Goal: Task Accomplishment & Management: Complete application form

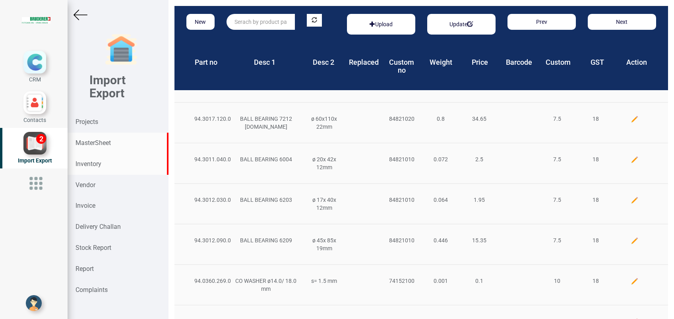
click at [80, 166] on strong "Inventory" at bounding box center [88, 164] width 26 height 8
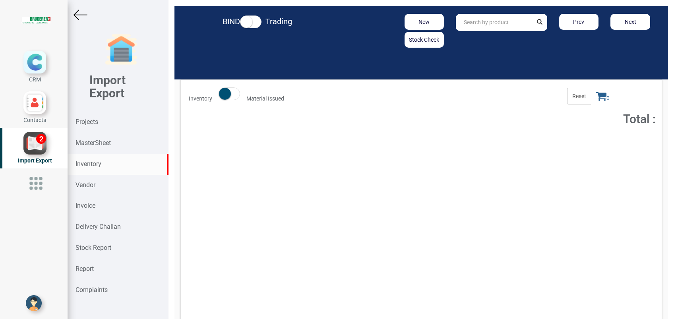
click at [483, 15] on input "text" at bounding box center [494, 22] width 76 height 17
type input "5965"
click at [468, 39] on strong "5965" at bounding box center [470, 39] width 13 height 6
click at [101, 245] on strong "Stock Report" at bounding box center [93, 248] width 36 height 8
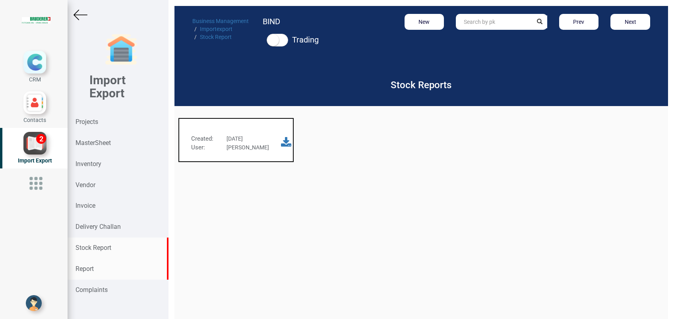
click at [111, 265] on div "Report" at bounding box center [118, 269] width 101 height 21
select select
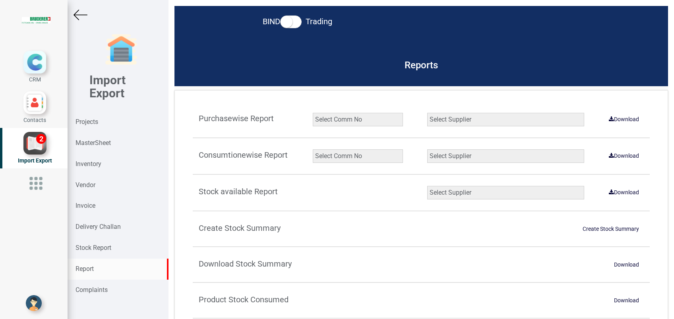
click at [331, 157] on select "Select Comm No 9872 2135R RU1506 11025-1298 5534R 5948 11051-1150 1932 2135 202…" at bounding box center [358, 156] width 90 height 14
select select "string:5965"
click at [313, 149] on select "Select Comm No 9872 2135R RU1506 11025-1298 5534R 5948 11051-1150 1932 2135 202…" at bounding box center [358, 156] width 90 height 14
click at [449, 159] on select "Select Supplier All Supplier XNG Automation solutions BRUDERER AG Beckhoff Auto…" at bounding box center [505, 156] width 157 height 14
select select "string:all"
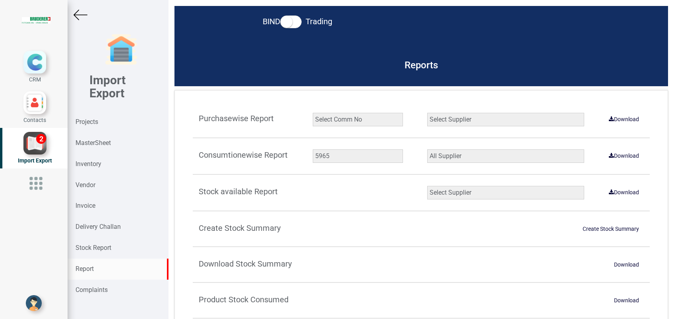
click at [427, 149] on select "Select Supplier All Supplier XNG Automation solutions BRUDERER AG Beckhoff Auto…" at bounding box center [505, 156] width 157 height 14
click at [619, 157] on link "Download" at bounding box center [624, 155] width 40 height 13
click at [99, 119] on div "Projects" at bounding box center [118, 122] width 101 height 21
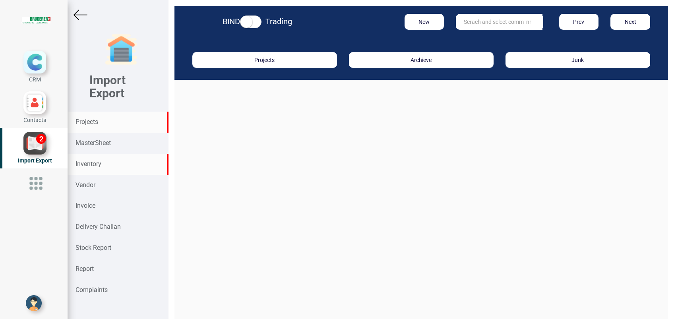
click at [95, 159] on div "Inventory" at bounding box center [118, 164] width 101 height 21
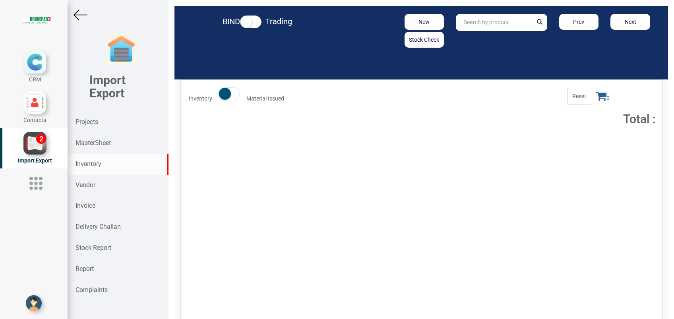
click at [480, 28] on input "text" at bounding box center [494, 22] width 76 height 17
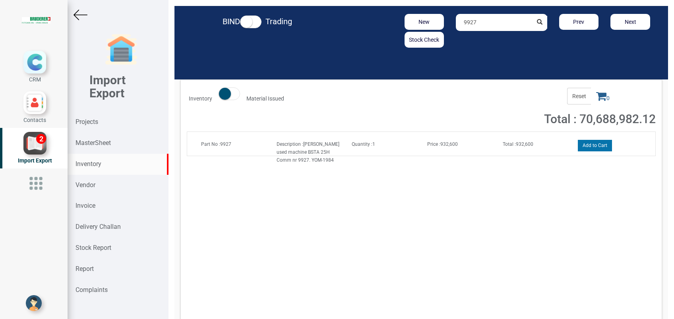
type input "9927"
click at [597, 144] on button "Add to Cart" at bounding box center [595, 146] width 34 height 12
click at [595, 102] on span "1" at bounding box center [603, 96] width 24 height 17
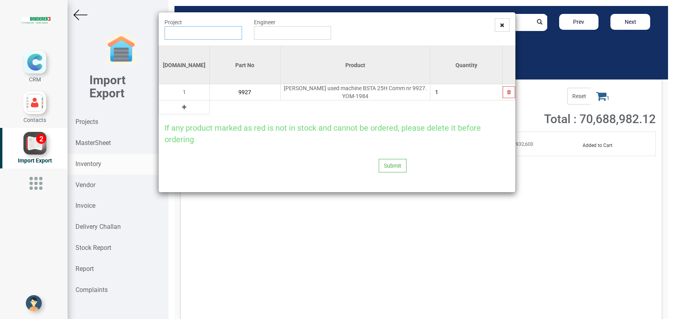
click at [216, 33] on input "text" at bounding box center [203, 33] width 77 height 14
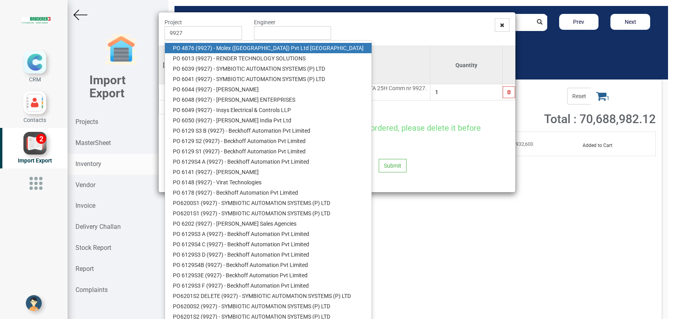
click at [221, 48] on link "PO 4876 ( 9927 ) - Molex (India) Pvt Ltd Gandhinagar" at bounding box center [268, 48] width 207 height 10
type input "PO 4876 ( 9927 ) - Molex (India) Pvt Ltd Gandhinagar"
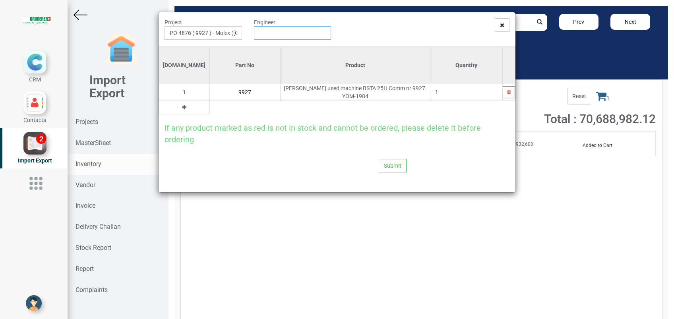
click at [273, 31] on input "text" at bounding box center [292, 33] width 77 height 14
type input "[PERSON_NAME]"
click at [180, 105] on button at bounding box center [184, 107] width 9 height 9
click at [210, 105] on input "text" at bounding box center [245, 108] width 70 height 14
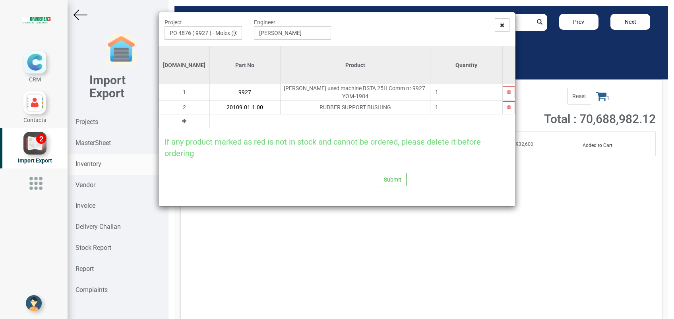
type input "20109.01.1.00"
type input "2"
click at [182, 121] on icon at bounding box center [184, 121] width 4 height 6
click at [210, 118] on input "text" at bounding box center [245, 121] width 70 height 14
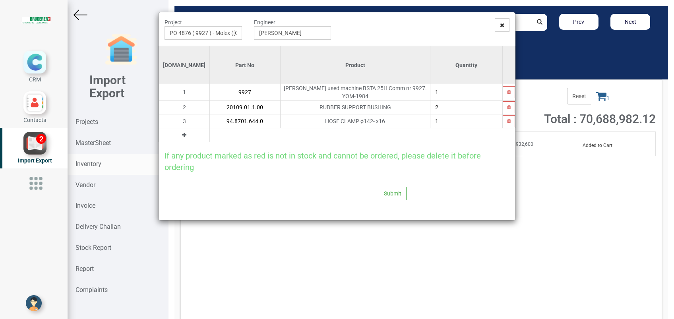
type input "94.8701.644.0"
type input "2"
click at [182, 134] on icon at bounding box center [184, 135] width 4 height 6
click at [210, 131] on input "text" at bounding box center [245, 135] width 70 height 14
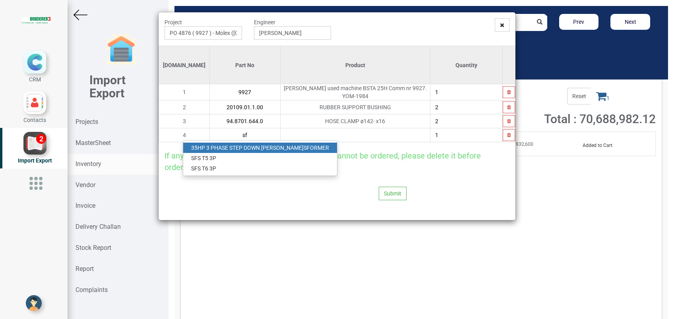
type input "s"
type input "S"
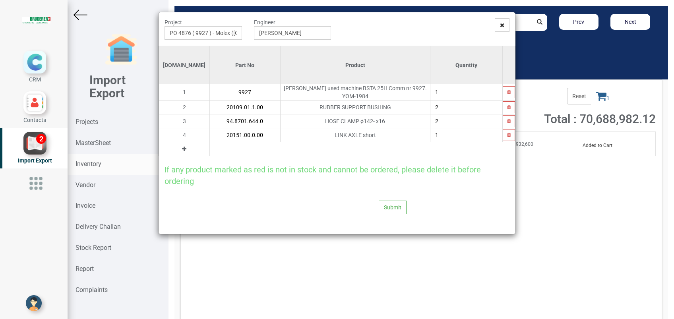
type input "20151.00.0.00"
type input "2"
click at [182, 149] on icon at bounding box center [184, 149] width 4 height 6
click at [210, 147] on input "text" at bounding box center [245, 149] width 70 height 14
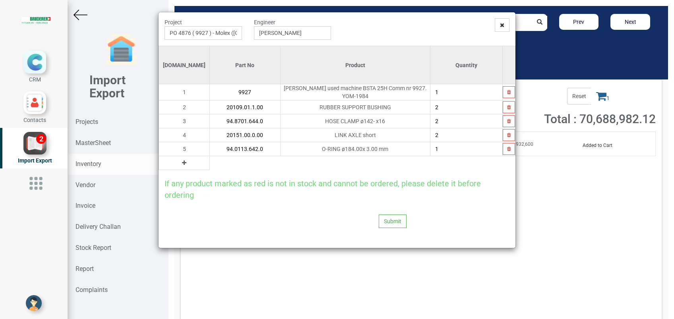
type input "94.0113.642.0"
type input "2"
drag, startPoint x: 172, startPoint y: 162, endPoint x: 208, endPoint y: 160, distance: 35.4
click at [175, 162] on td at bounding box center [184, 163] width 51 height 14
click at [210, 159] on table "Si.No Part No Product Quantity 1 9927 Bruderer used machine BSTA 25H Comm nr 99…" at bounding box center [337, 108] width 357 height 124
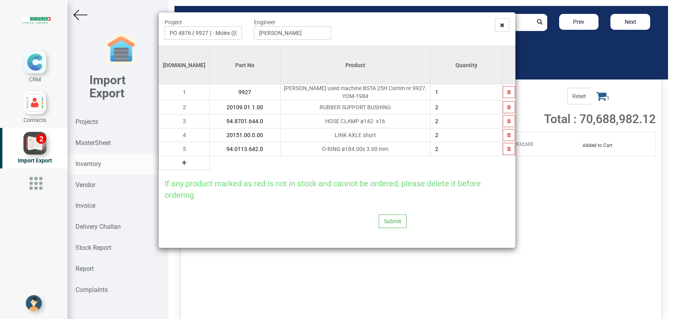
click at [182, 162] on icon at bounding box center [184, 163] width 4 height 6
click at [210, 160] on input "text" at bounding box center [245, 163] width 70 height 14
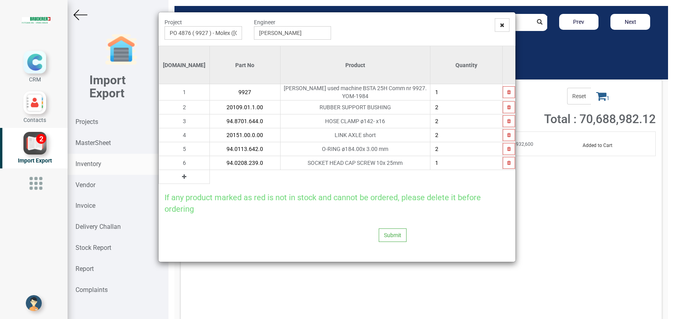
type input "94.0208.239.0"
type input "20"
click at [182, 176] on icon at bounding box center [184, 177] width 4 height 6
click at [225, 180] on input "text" at bounding box center [245, 177] width 70 height 14
paste input "2493038020102400"
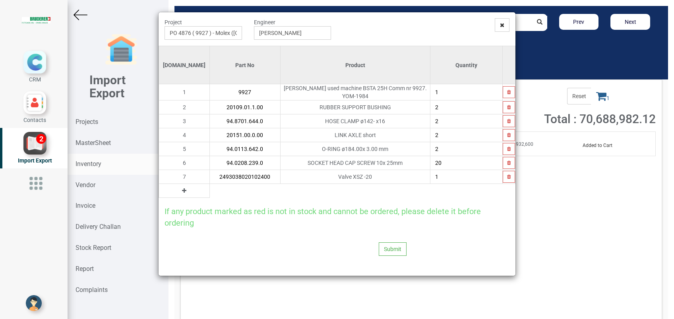
type input "2493038020102400"
type input "2"
click at [182, 191] on icon at bounding box center [184, 191] width 4 height 6
click at [210, 191] on input "text" at bounding box center [245, 191] width 70 height 14
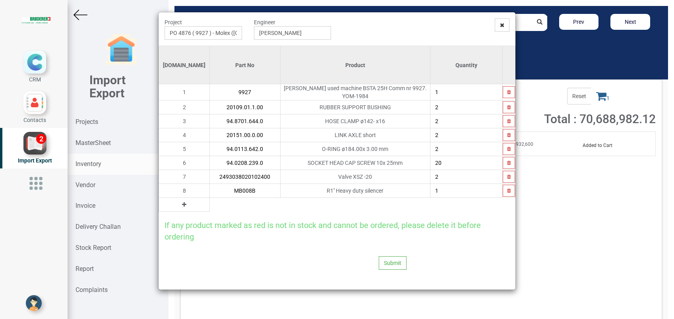
type input "MB008B"
type input "2"
click at [227, 263] on div "Submit" at bounding box center [293, 262] width 268 height 41
click at [182, 204] on icon at bounding box center [184, 205] width 4 height 6
click at [210, 205] on input "text" at bounding box center [245, 205] width 70 height 14
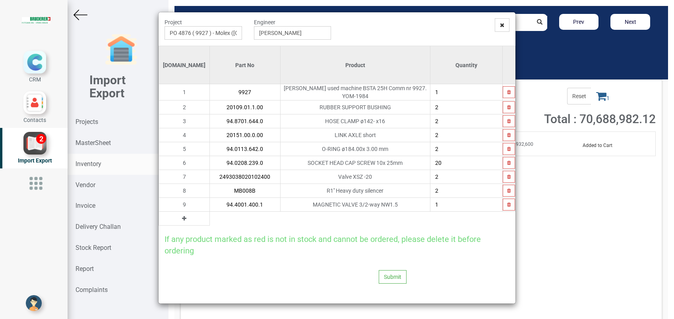
type input "94.4001.400.1"
type input "2"
click at [182, 217] on icon at bounding box center [184, 219] width 4 height 6
click at [210, 217] on input "text" at bounding box center [245, 219] width 70 height 14
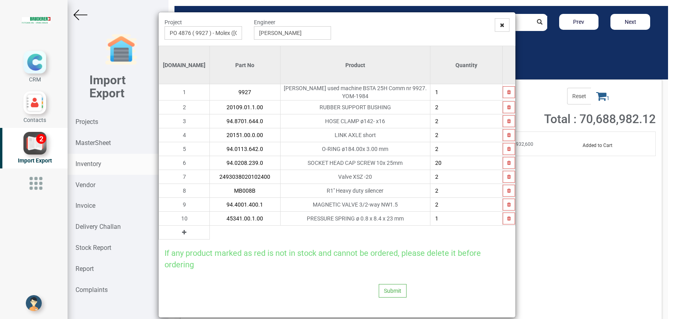
type input "45341.00.1.00"
type input "4"
click at [182, 230] on icon at bounding box center [184, 233] width 4 height 6
click at [210, 229] on input "text" at bounding box center [245, 233] width 70 height 14
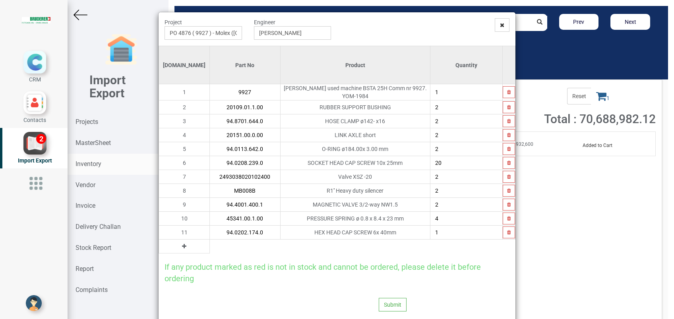
type input "94.0202.174.0"
type input "16"
click at [182, 245] on icon at bounding box center [184, 247] width 4 height 6
click at [210, 245] on input "text" at bounding box center [245, 247] width 70 height 14
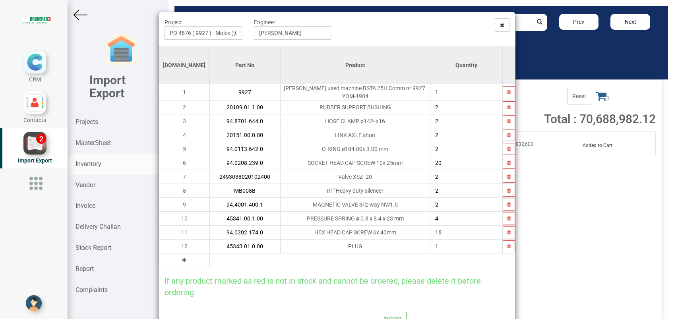
type input "45343.01.0.00"
type input "4"
click at [180, 258] on button at bounding box center [184, 260] width 9 height 9
click at [210, 260] on input "text" at bounding box center [245, 261] width 70 height 14
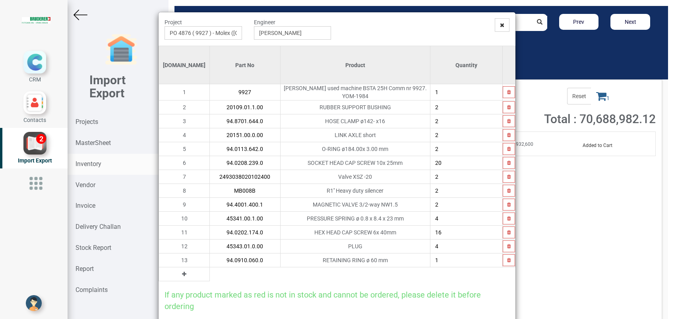
type input "94.0910.060.0"
type input "4"
click at [180, 272] on button at bounding box center [184, 274] width 9 height 9
click at [210, 272] on input "text" at bounding box center [245, 274] width 70 height 14
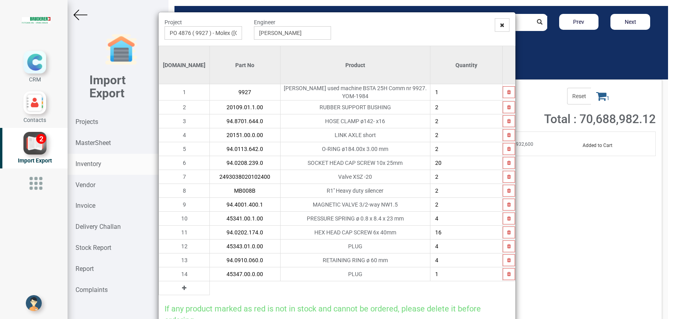
type input "45347.00.0.00"
click at [210, 272] on input "45347.00.0.00" at bounding box center [245, 274] width 70 height 14
type input "4"
click at [182, 286] on icon at bounding box center [184, 288] width 4 height 6
click at [210, 286] on input "text" at bounding box center [245, 288] width 70 height 14
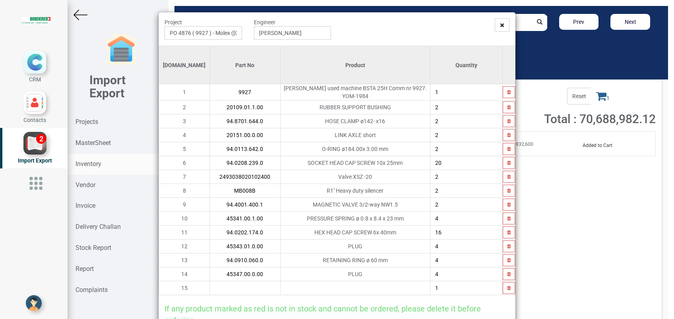
type input "5"
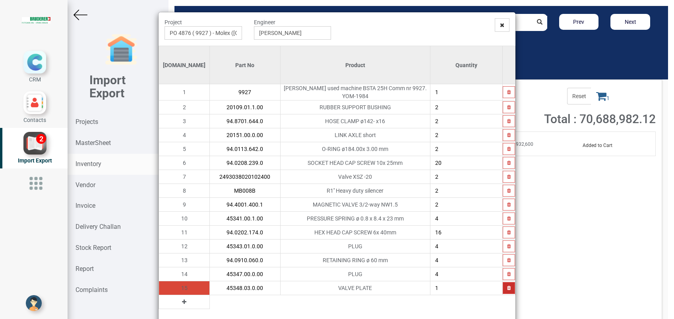
type input "45348.03.0.00"
click at [507, 286] on icon "button" at bounding box center [509, 288] width 4 height 5
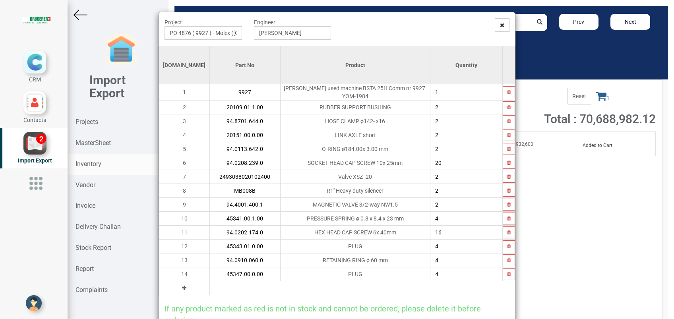
click at [182, 285] on icon at bounding box center [184, 288] width 4 height 6
click at [210, 286] on input "text" at bounding box center [245, 288] width 70 height 14
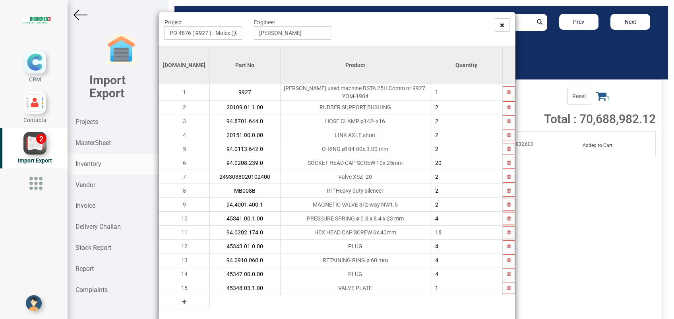
type input "45348.03.1.00"
type input "3"
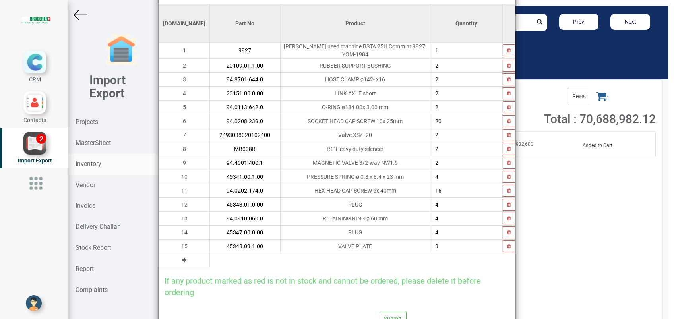
scroll to position [43, 0]
click at [182, 258] on icon at bounding box center [184, 260] width 4 height 6
click at [210, 257] on input "text" at bounding box center [245, 260] width 70 height 14
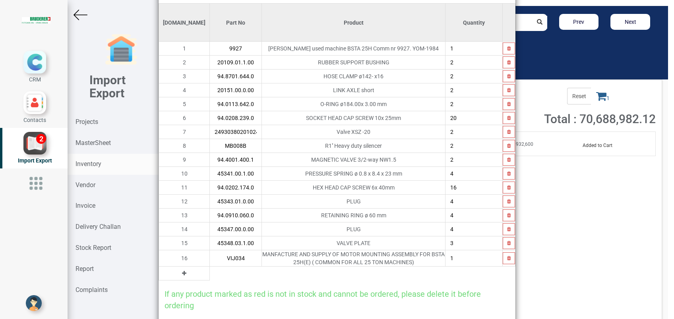
type input "VIJ034"
click at [180, 270] on button at bounding box center [184, 273] width 9 height 9
click at [210, 273] on input "text" at bounding box center [236, 274] width 52 height 14
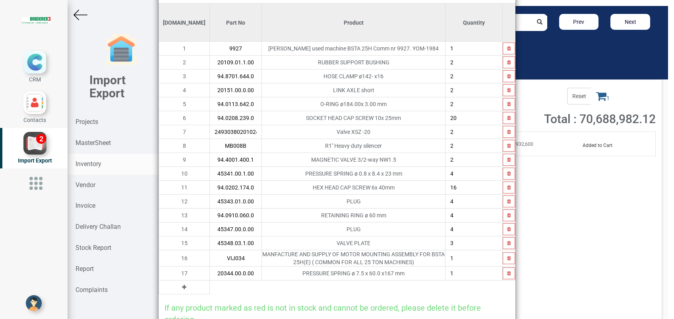
type input "20344.00.0.00"
type input "2"
click at [610, 271] on div "Project PO 4876 ( 9927 ) - Molex (India) Pvt Ltd Gandhinagar Engineer Gopinath …" at bounding box center [337, 159] width 674 height 319
click at [182, 287] on icon at bounding box center [184, 288] width 4 height 6
click at [210, 286] on input "text" at bounding box center [236, 288] width 52 height 14
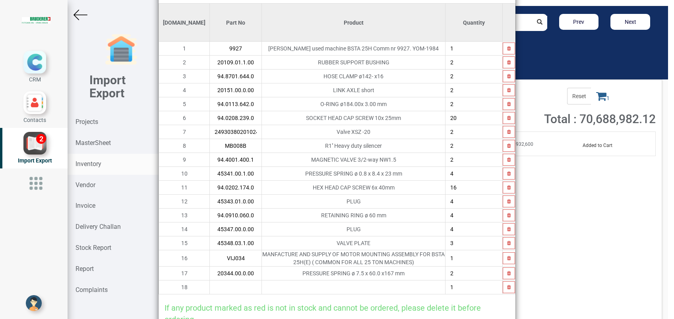
paste input "AW60-F10BG1-B"
type input "AW60-F10BG1-B"
drag, startPoint x: 165, startPoint y: 299, endPoint x: 203, endPoint y: 308, distance: 38.8
click at [182, 299] on icon at bounding box center [184, 301] width 4 height 6
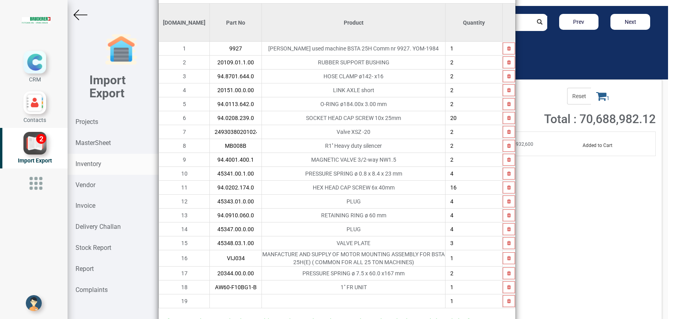
click at [203, 308] on div "Project PO 4876 ( 9927 ) - Molex (India) Pvt Ltd Gandhinagar Engineer Gopinath …" at bounding box center [337, 178] width 357 height 416
drag, startPoint x: 203, startPoint y: 308, endPoint x: 197, endPoint y: 302, distance: 7.6
click at [210, 302] on input "text" at bounding box center [236, 301] width 52 height 14
paste input "AL60-F10B-A"
type input "AL60-F10B-A"
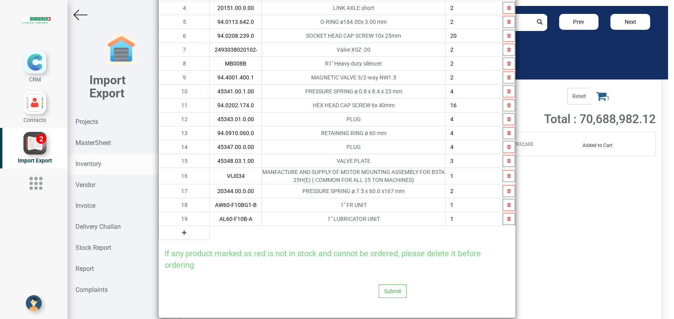
scroll to position [126, 0]
click at [385, 286] on button "Submit" at bounding box center [393, 291] width 28 height 14
click at [375, 263] on button "Yes" at bounding box center [372, 269] width 25 height 14
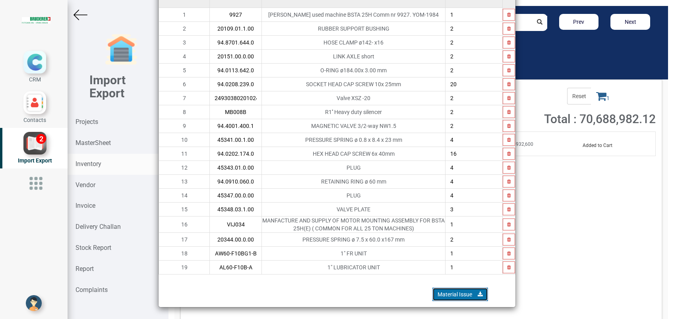
click at [456, 288] on link "Material Issue" at bounding box center [460, 295] width 56 height 14
click at [569, 191] on div "Project PO 4876 ( 9927 ) - Molex (India) Pvt Ltd Gandhinagar Engineer Gopinath …" at bounding box center [337, 159] width 674 height 319
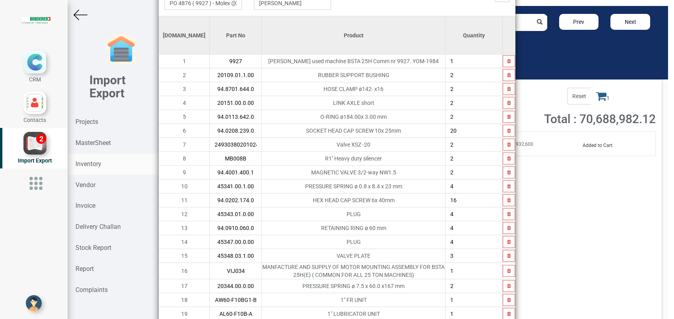
scroll to position [23, 0]
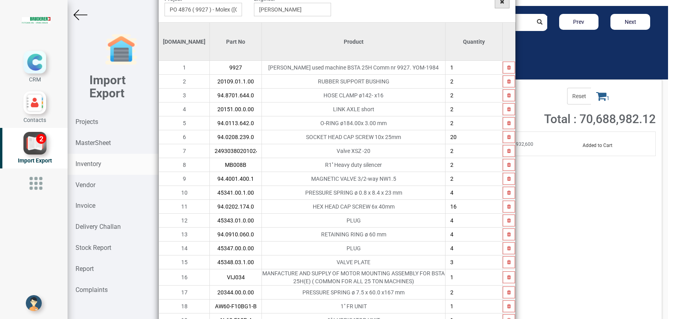
click at [499, 8] on span at bounding box center [502, 2] width 15 height 14
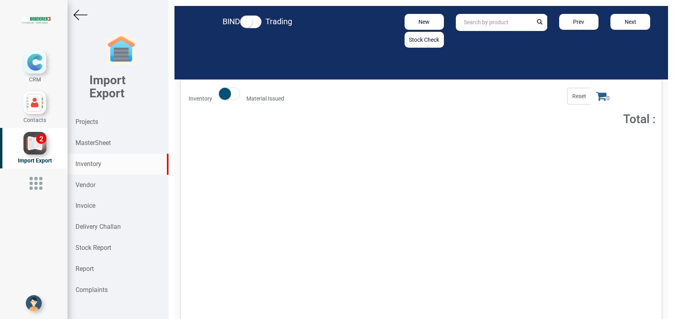
click at [84, 165] on strong "Inventory" at bounding box center [88, 164] width 26 height 8
click at [88, 121] on strong "Projects" at bounding box center [86, 122] width 23 height 8
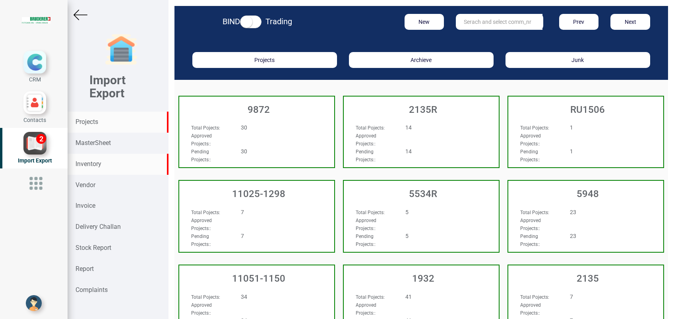
click at [86, 163] on strong "Inventory" at bounding box center [88, 164] width 26 height 8
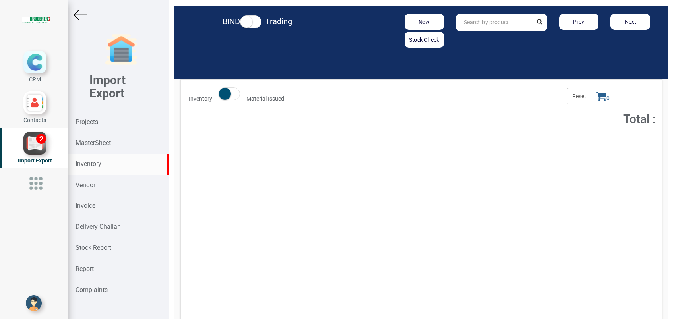
click at [466, 28] on input "text" at bounding box center [494, 22] width 76 height 17
type input "94.0110.644.0"
click at [592, 150] on button "Add to Cart" at bounding box center [595, 146] width 34 height 12
click at [591, 102] on span "1" at bounding box center [603, 96] width 24 height 17
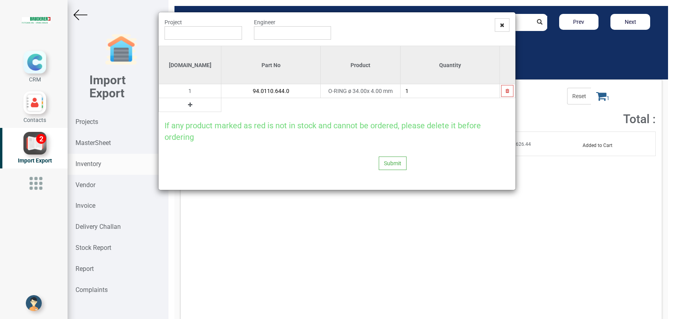
click at [436, 93] on input "1" at bounding box center [450, 91] width 99 height 14
type input "4"
click at [188, 104] on icon at bounding box center [190, 105] width 4 height 6
click at [221, 105] on input "text" at bounding box center [270, 105] width 99 height 14
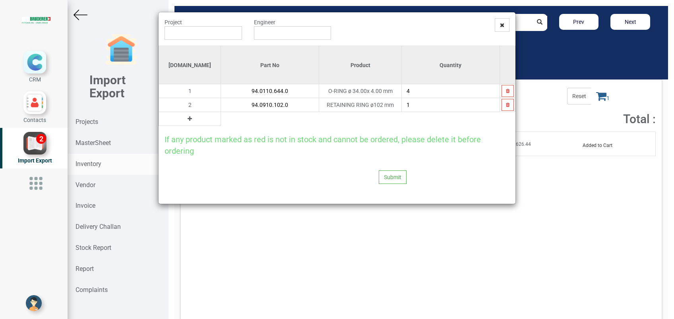
type input "94.0910.102.0"
type input "4"
click at [188, 120] on icon at bounding box center [190, 119] width 4 height 6
click at [221, 120] on input "text" at bounding box center [270, 119] width 98 height 14
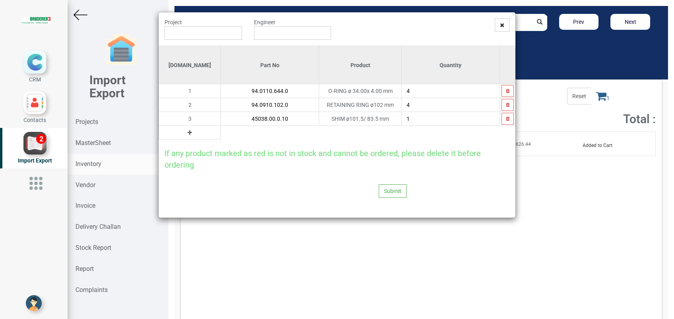
type input "45038.00.0.10"
type input "11"
click at [188, 133] on icon at bounding box center [190, 133] width 4 height 6
click at [221, 136] on input "text" at bounding box center [270, 133] width 98 height 14
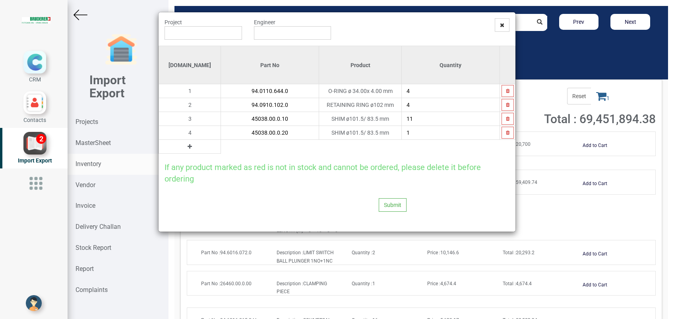
type input "45038.00.0.20"
type input "7"
click at [188, 146] on icon at bounding box center [190, 147] width 4 height 6
click at [229, 150] on input "text" at bounding box center [270, 147] width 98 height 14
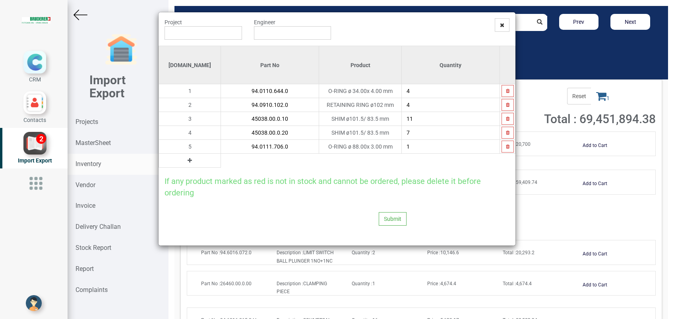
type input "94.0111.706.0"
type input "4"
click at [188, 161] on icon at bounding box center [190, 161] width 4 height 6
click at [221, 162] on input "text" at bounding box center [270, 161] width 98 height 14
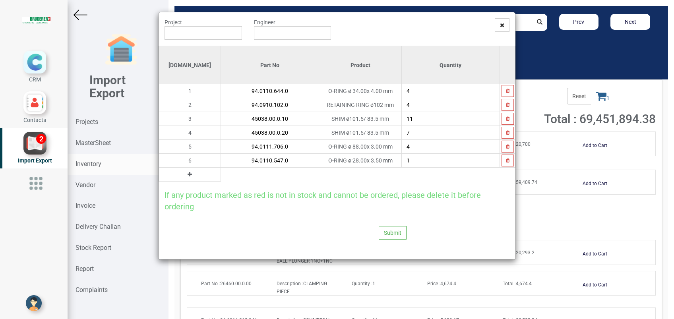
type input "94.0110.547.0"
click at [188, 174] on icon at bounding box center [190, 175] width 4 height 6
click at [228, 175] on input "text" at bounding box center [270, 175] width 98 height 14
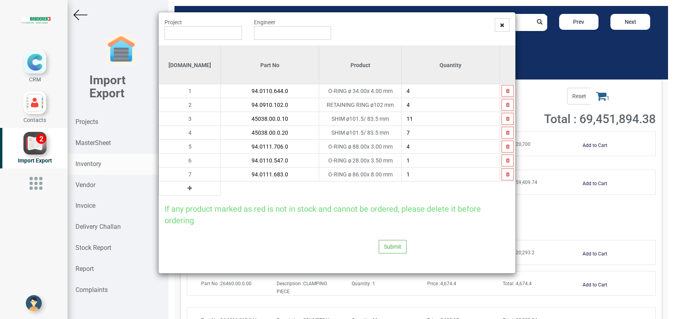
type input "94.0111.683.0"
type input "2"
click at [188, 190] on icon at bounding box center [190, 189] width 4 height 6
click at [221, 188] on input "text" at bounding box center [270, 189] width 98 height 14
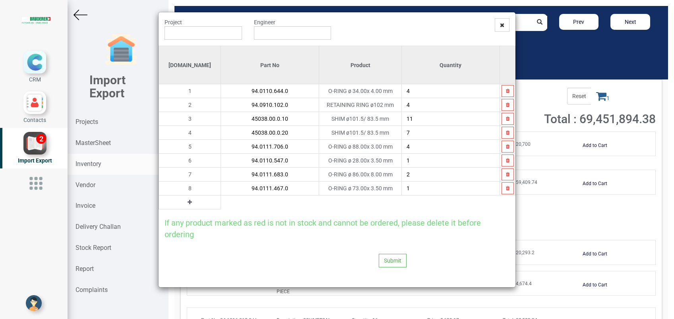
type input "94.0111.467.0"
type input "4"
click at [188, 203] on icon at bounding box center [190, 202] width 4 height 6
click at [221, 203] on input "text" at bounding box center [270, 203] width 98 height 14
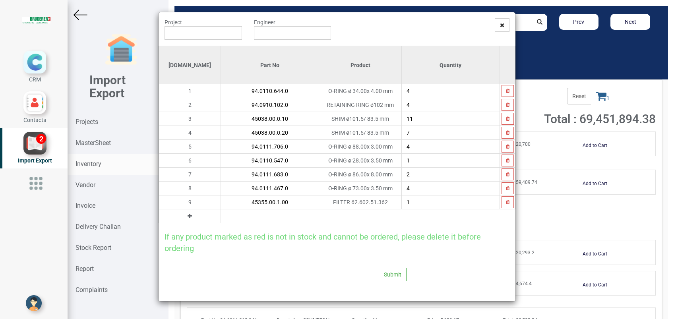
type input "45355.00.1.00"
click at [185, 218] on button at bounding box center [189, 216] width 9 height 9
click at [222, 218] on input "text" at bounding box center [270, 216] width 98 height 14
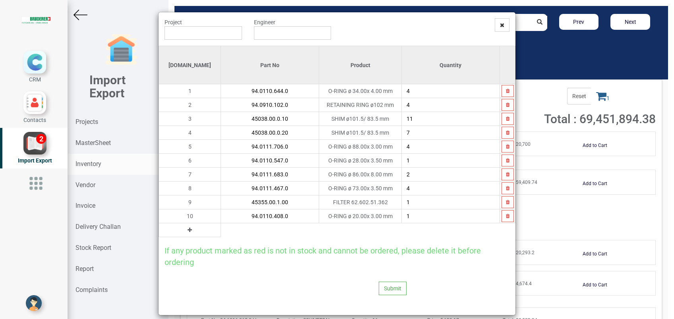
type input "94.0110.408.0"
click at [188, 230] on icon at bounding box center [190, 230] width 4 height 6
click at [221, 231] on input "text" at bounding box center [270, 230] width 98 height 14
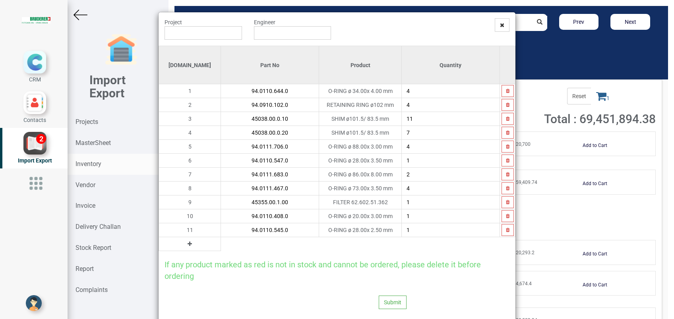
type input "94.0110.545.0"
click at [188, 243] on icon at bounding box center [190, 244] width 4 height 6
click at [221, 242] on input "text" at bounding box center [270, 244] width 98 height 14
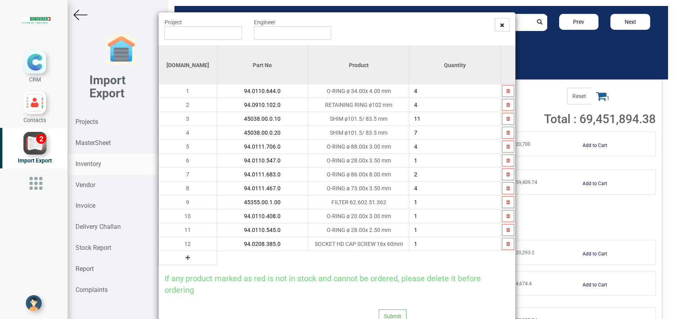
type input "94.0208.385.0"
click at [183, 258] on button at bounding box center [187, 258] width 9 height 9
click at [217, 258] on input "text" at bounding box center [262, 258] width 91 height 14
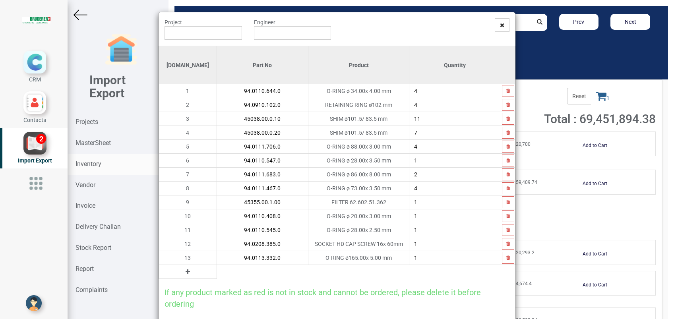
type input "94.0113.332.0"
type input "2"
click at [183, 270] on button at bounding box center [187, 271] width 9 height 9
click at [217, 270] on input "text" at bounding box center [262, 272] width 91 height 14
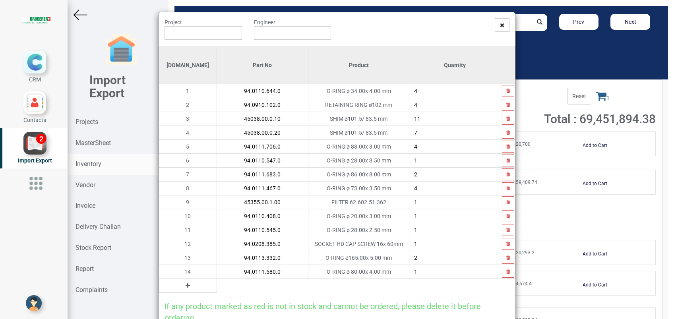
type input "94.0111.580.0"
type input "4"
click at [186, 286] on icon at bounding box center [188, 286] width 4 height 6
click at [217, 286] on input "text" at bounding box center [262, 286] width 91 height 14
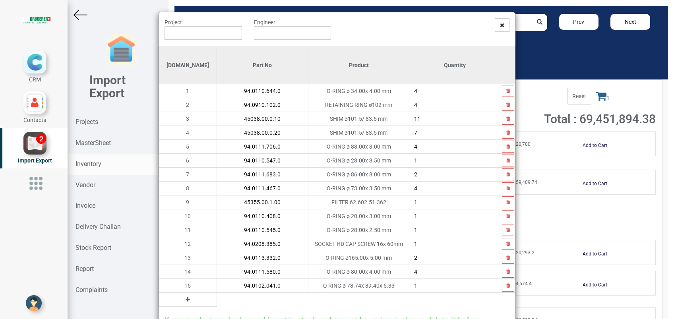
type input "94.0102.041.0"
click at [186, 299] on icon at bounding box center [188, 300] width 4 height 6
click at [217, 299] on input "text" at bounding box center [262, 300] width 91 height 14
type input "45109.00.3.00"
type input "2"
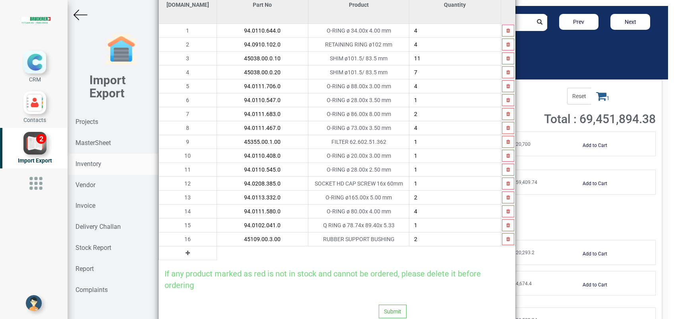
scroll to position [64, 0]
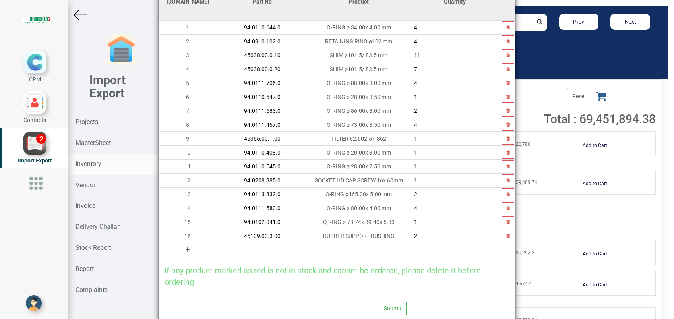
click at [186, 250] on icon at bounding box center [188, 250] width 4 height 6
click at [217, 250] on input "text" at bounding box center [262, 250] width 91 height 14
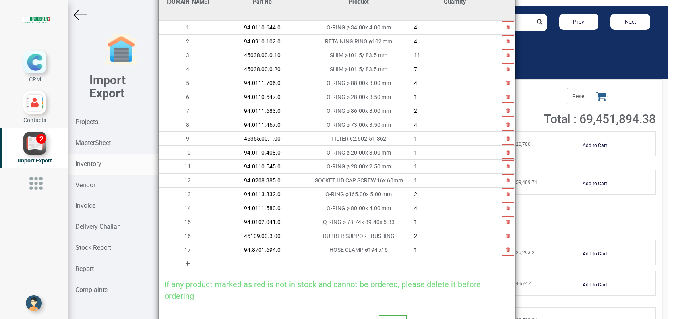
type input "94.8701.694.0"
type input "4"
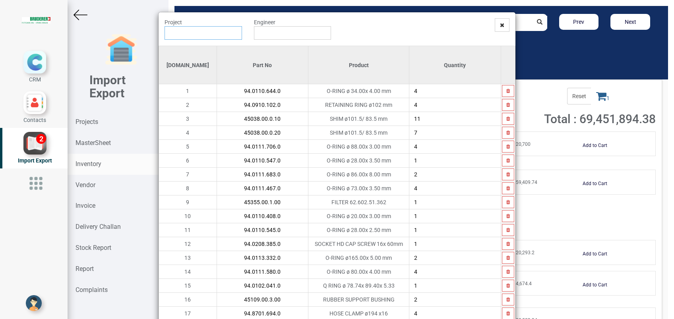
click at [213, 31] on input "text" at bounding box center [203, 33] width 77 height 14
type input "PO 7631 ( 5965 ) - [PERSON_NAME]"
click at [321, 33] on input "text" at bounding box center [292, 33] width 77 height 14
type input "[PERSON_NAME]"
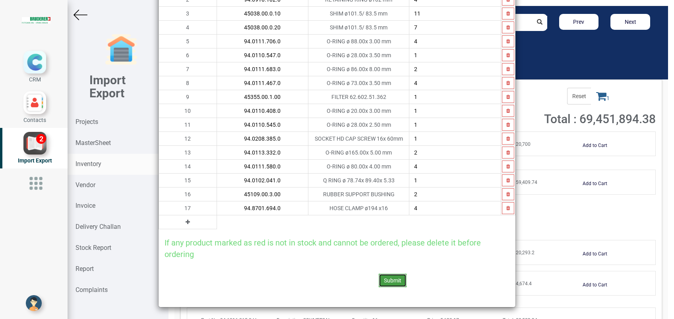
click at [393, 279] on button "Submit" at bounding box center [393, 281] width 28 height 14
click at [375, 252] on button "Yes" at bounding box center [372, 259] width 25 height 14
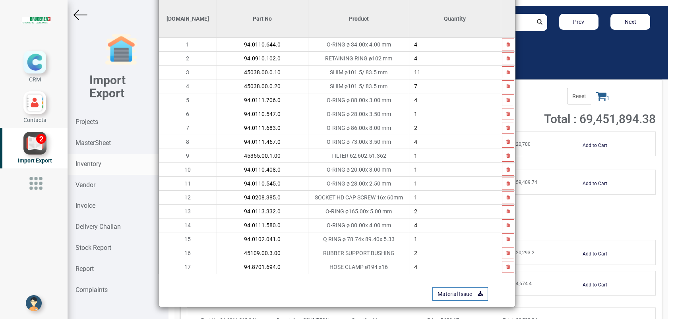
scroll to position [46, 0]
click at [451, 290] on link "Material Issue" at bounding box center [460, 295] width 56 height 14
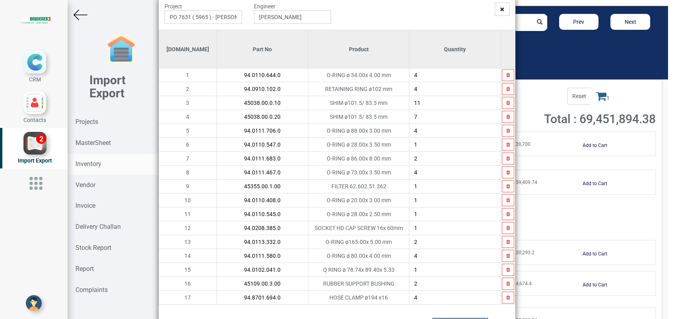
scroll to position [0, 0]
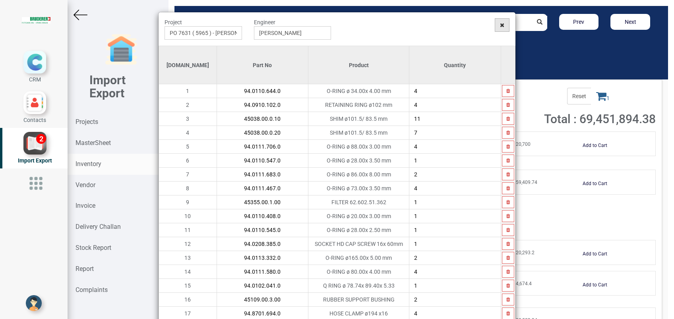
click at [500, 26] on icon at bounding box center [502, 25] width 4 height 6
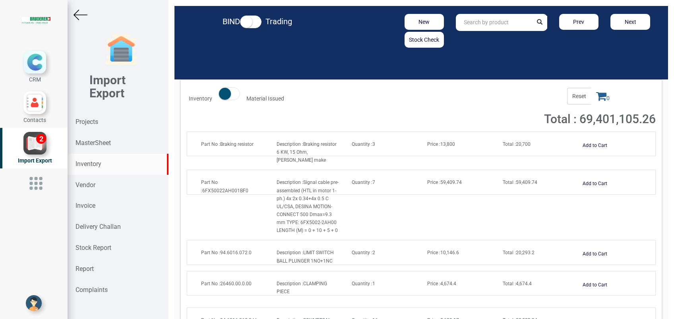
click at [257, 17] on span at bounding box center [250, 21] width 21 height 13
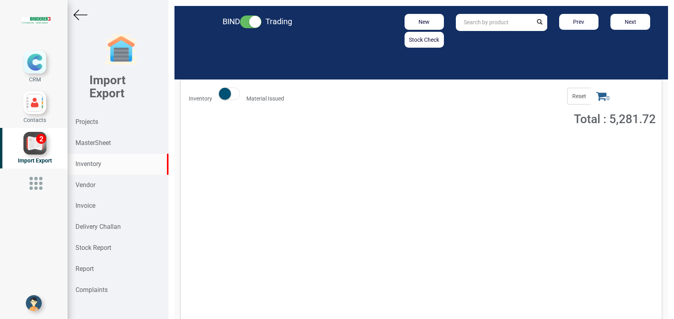
click at [238, 93] on span at bounding box center [229, 93] width 21 height 13
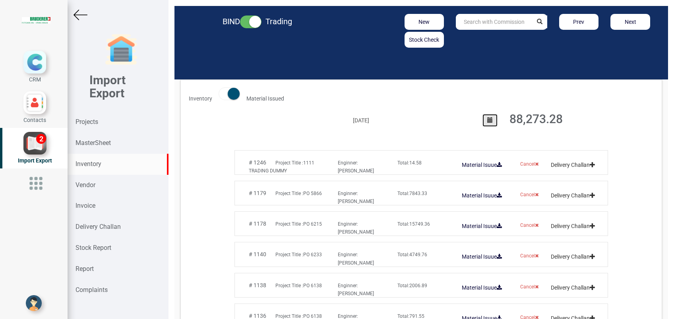
click at [486, 124] on button "button" at bounding box center [489, 120] width 15 height 13
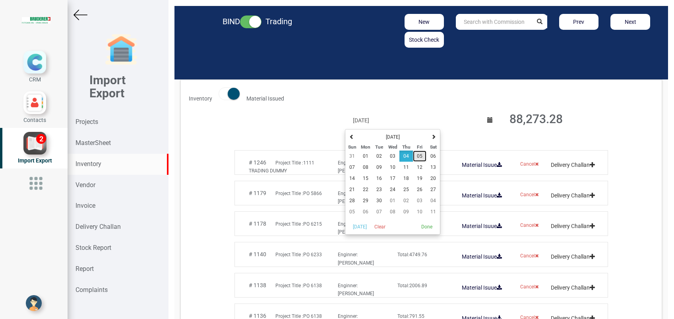
click at [418, 159] on button "05" at bounding box center [420, 156] width 14 height 11
type input "05-September-2025"
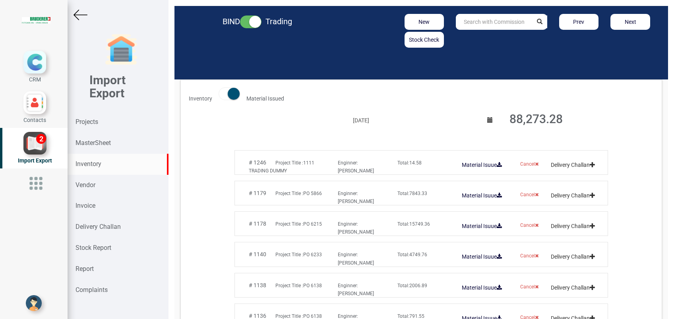
click at [221, 95] on span at bounding box center [229, 93] width 21 height 13
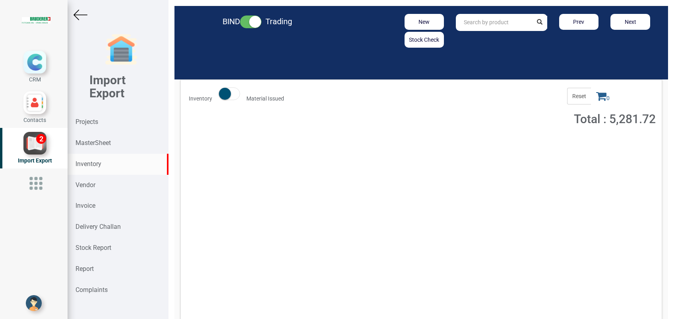
click at [232, 94] on span at bounding box center [229, 93] width 21 height 13
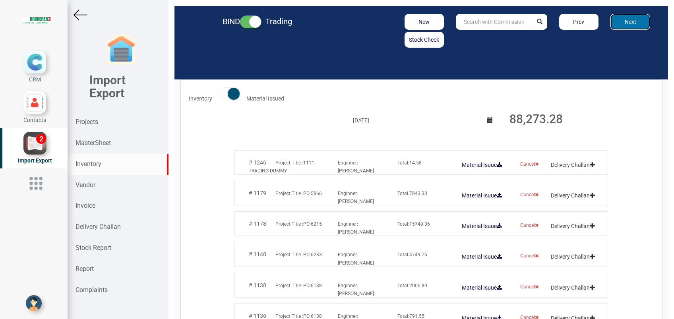
click at [610, 24] on button "Next" at bounding box center [630, 22] width 40 height 16
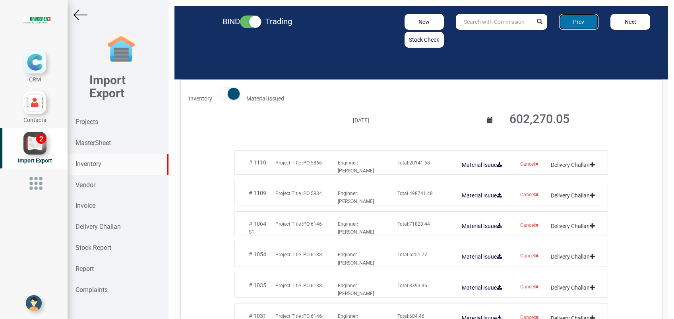
click at [574, 21] on button "Prev" at bounding box center [579, 22] width 40 height 16
click at [258, 22] on small at bounding box center [255, 22] width 12 height 12
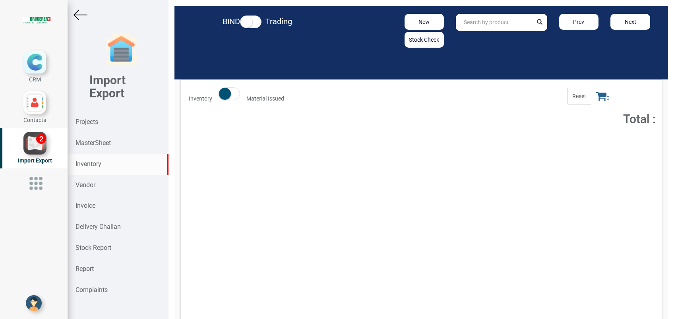
click at [245, 23] on small at bounding box center [246, 22] width 12 height 12
click at [258, 25] on small at bounding box center [255, 22] width 12 height 12
click at [114, 139] on div "MasterSheet" at bounding box center [118, 143] width 101 height 21
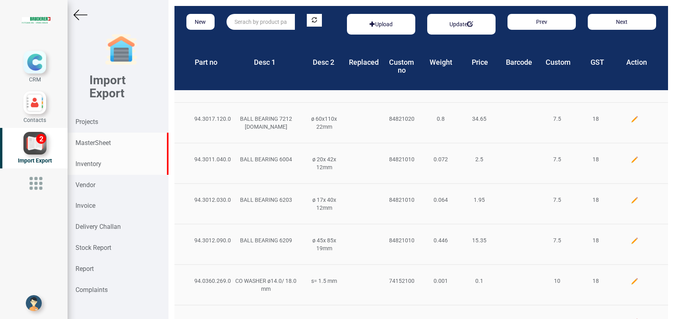
click at [105, 167] on div "Inventory" at bounding box center [118, 164] width 101 height 21
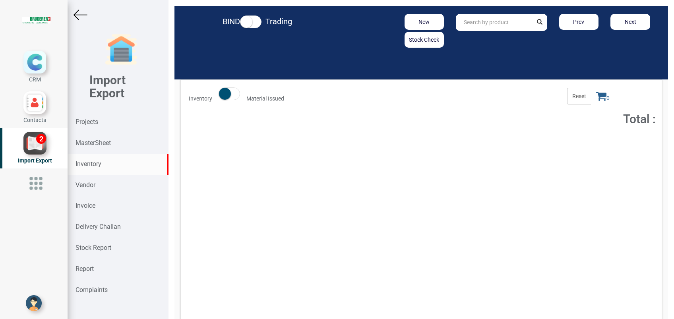
click at [234, 96] on span at bounding box center [229, 93] width 21 height 13
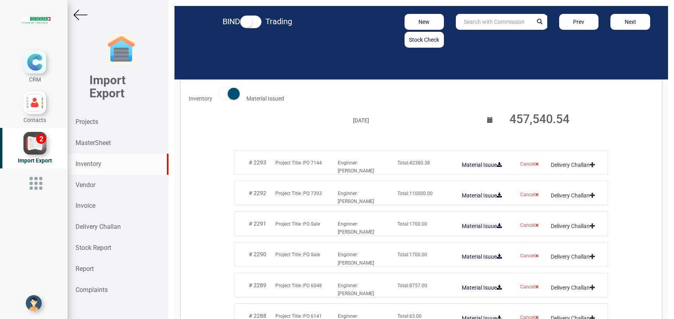
click at [419, 196] on span "Total: 110000.00" at bounding box center [414, 194] width 35 height 6
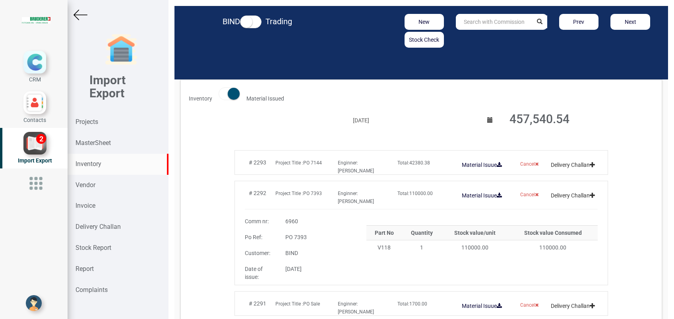
click at [411, 166] on div "Total: 42380.38" at bounding box center [421, 163] width 60 height 8
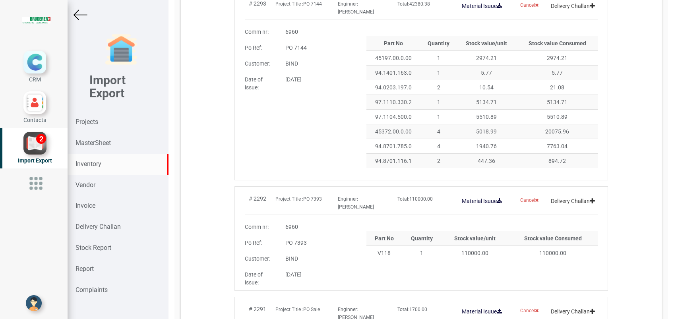
scroll to position [53, 0]
